Goal: Check status

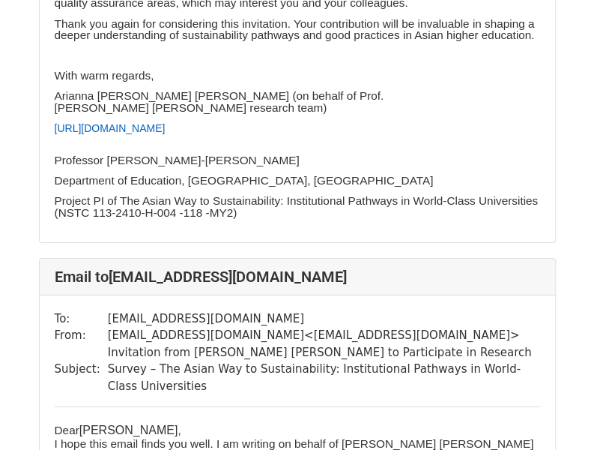
scroll to position [1423, 0]
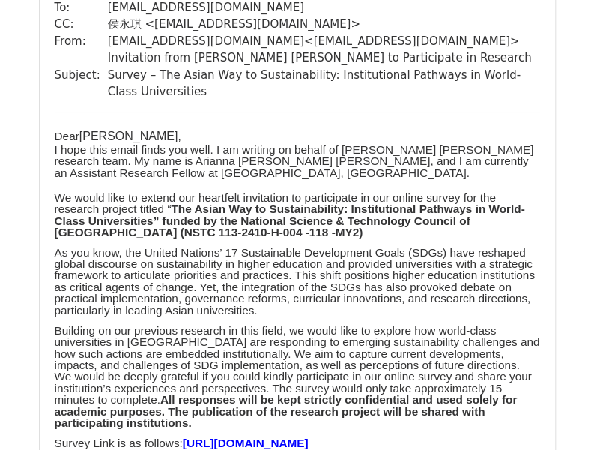
scroll to position [3371, 0]
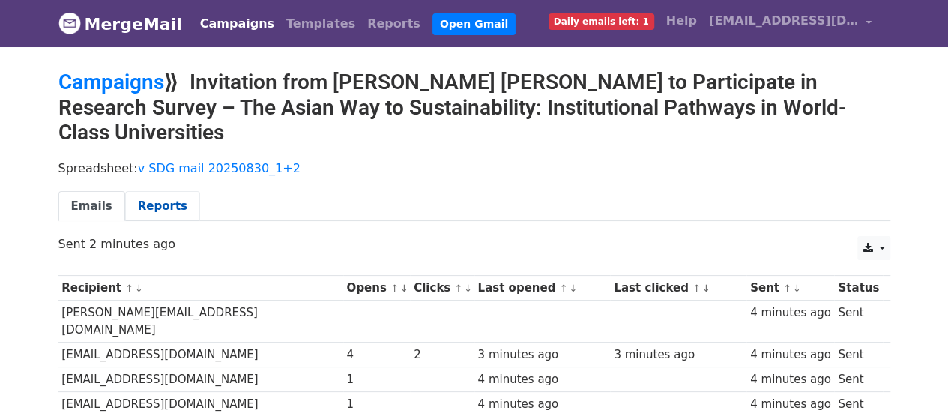
click at [154, 199] on link "Reports" at bounding box center [162, 206] width 75 height 31
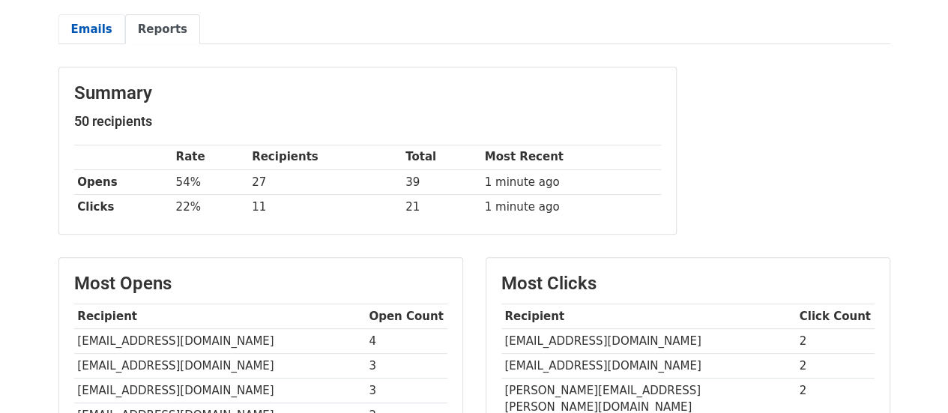
click at [85, 26] on link "Emails" at bounding box center [91, 29] width 67 height 31
